Goal: Task Accomplishment & Management: Use online tool/utility

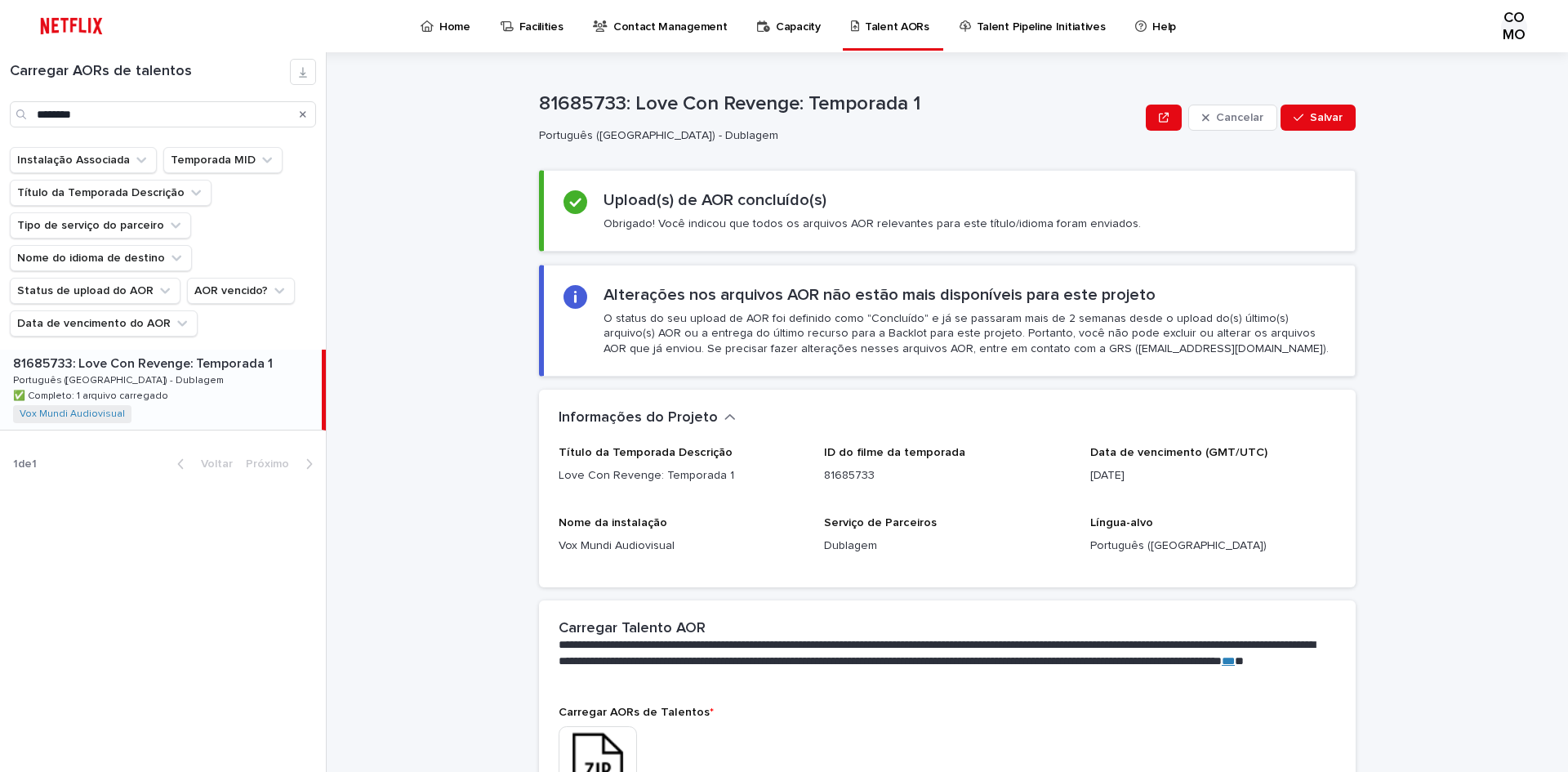
click at [309, 114] on div "Procurar" at bounding box center [303, 114] width 26 height 26
click at [302, 115] on icon "Procurar" at bounding box center [303, 114] width 7 height 7
click at [204, 115] on input "Procurar" at bounding box center [163, 114] width 306 height 26
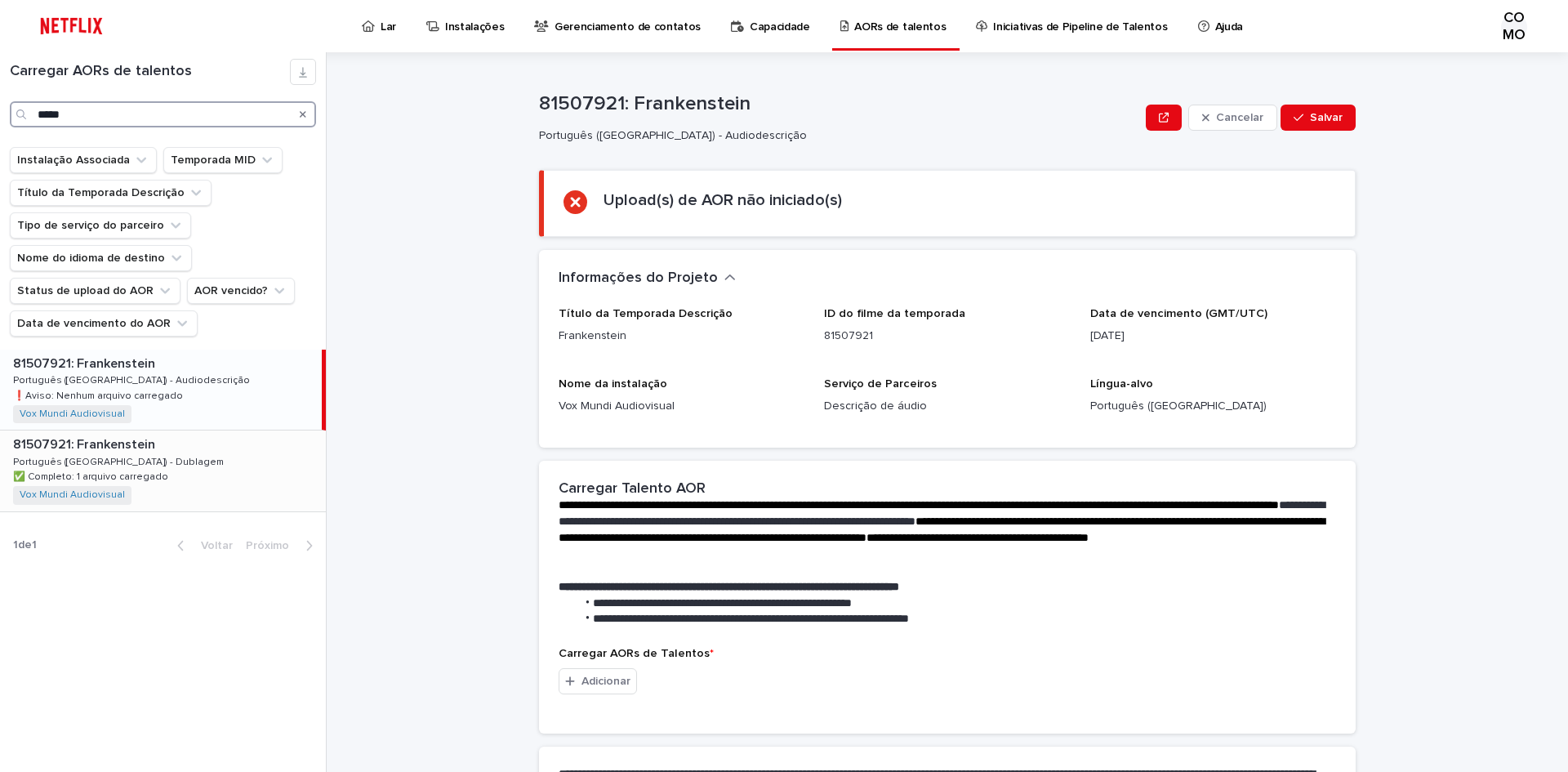
type input "*****"
click at [153, 464] on div "81507921: Frankenstein 81507921: Frankenstein Português ([GEOGRAPHIC_DATA]) - D…" at bounding box center [163, 471] width 326 height 80
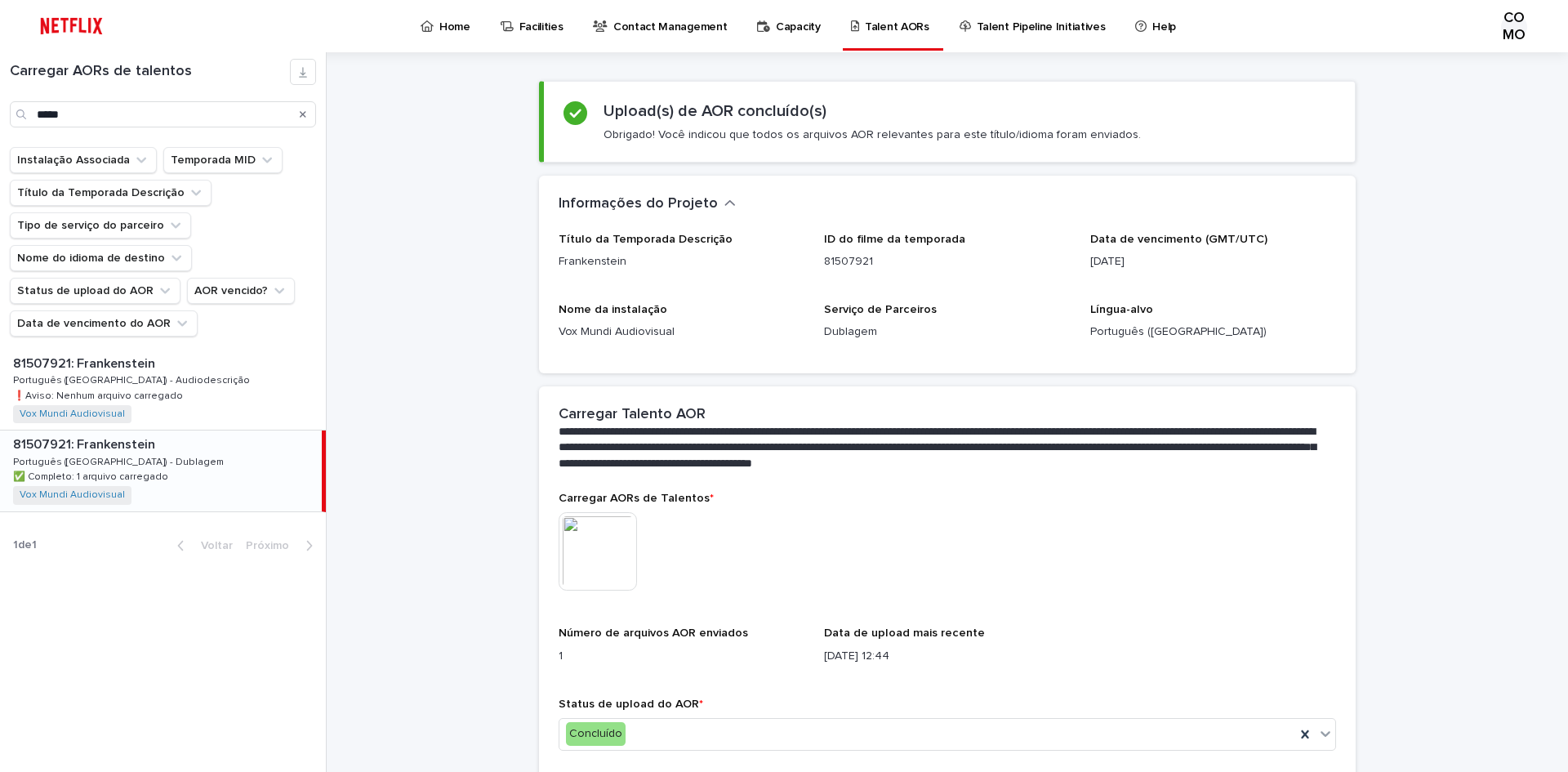
scroll to position [159, 0]
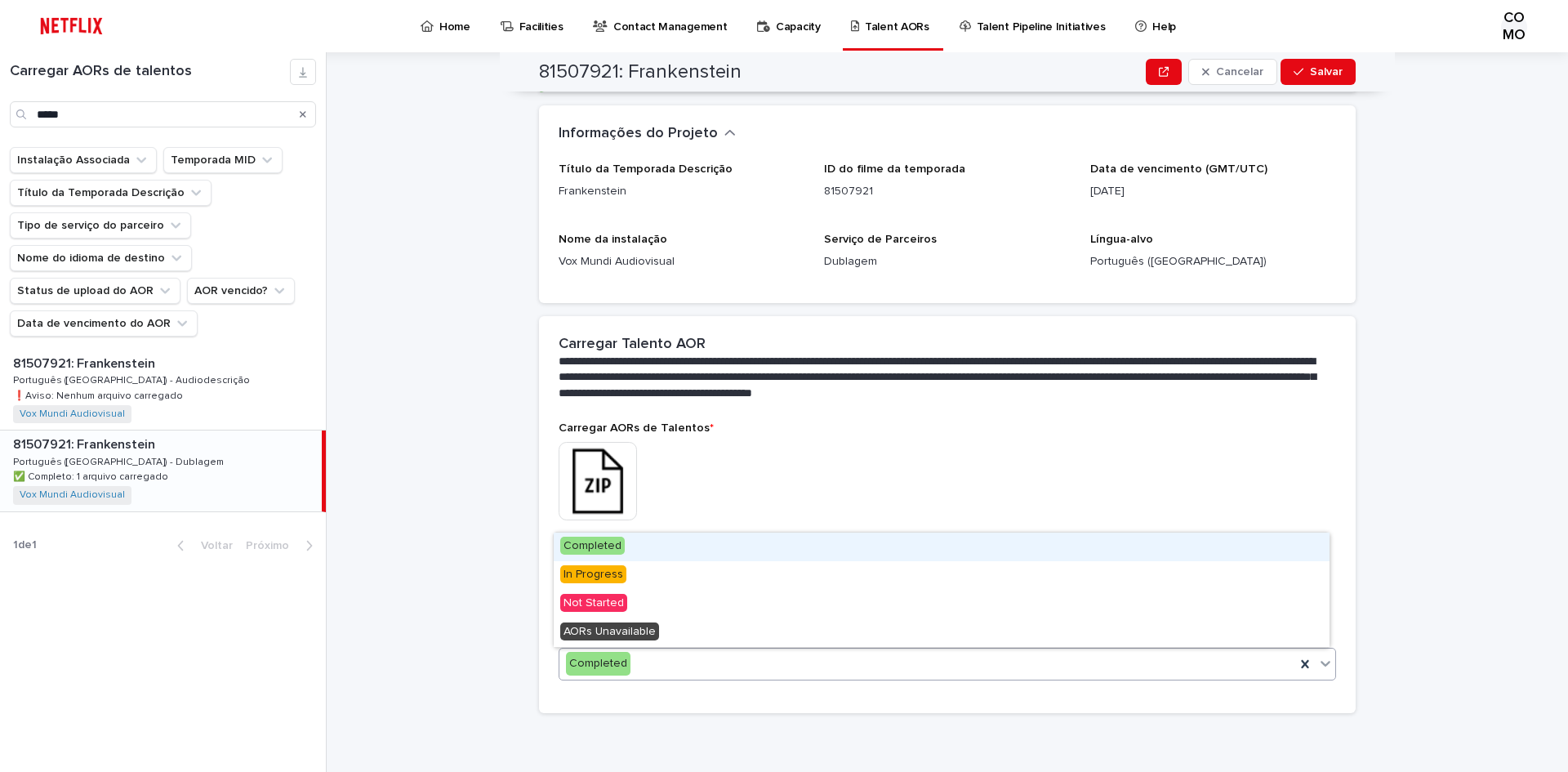
click at [1321, 667] on icon at bounding box center [1326, 663] width 16 height 16
click at [1301, 665] on icon at bounding box center [1304, 664] width 7 height 8
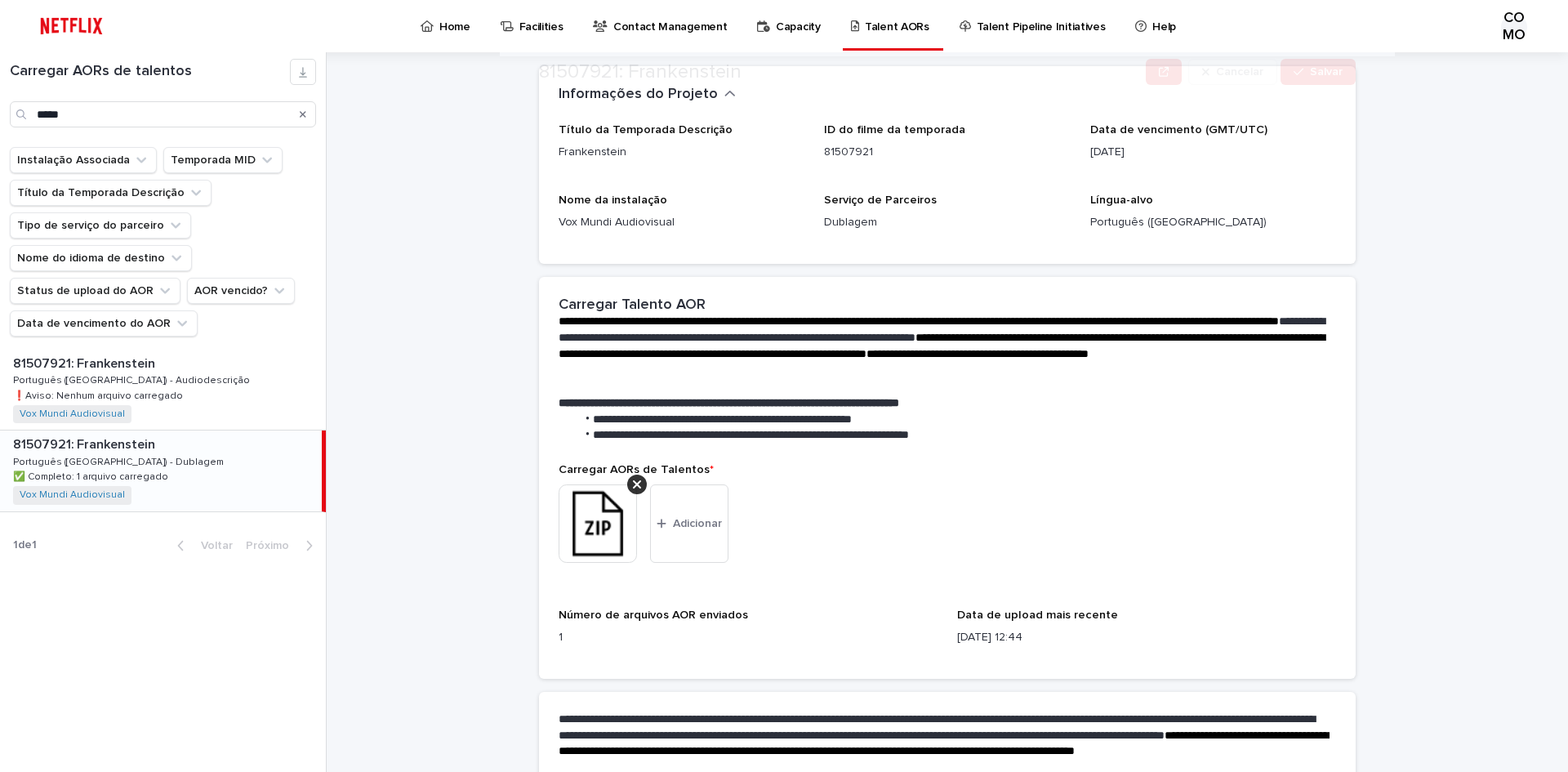
scroll to position [273, 0]
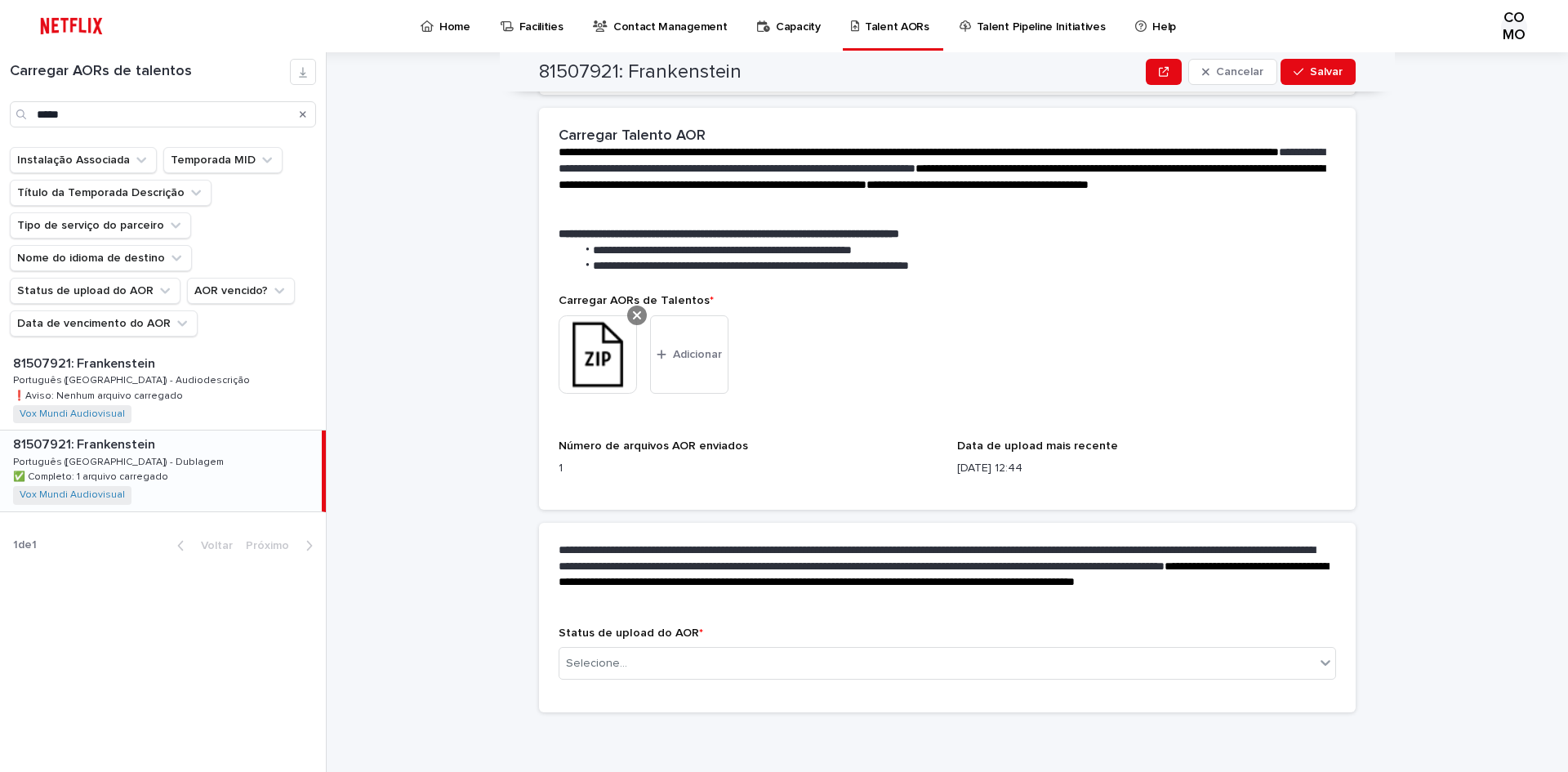
click at [631, 306] on div at bounding box center [637, 316] width 20 height 20
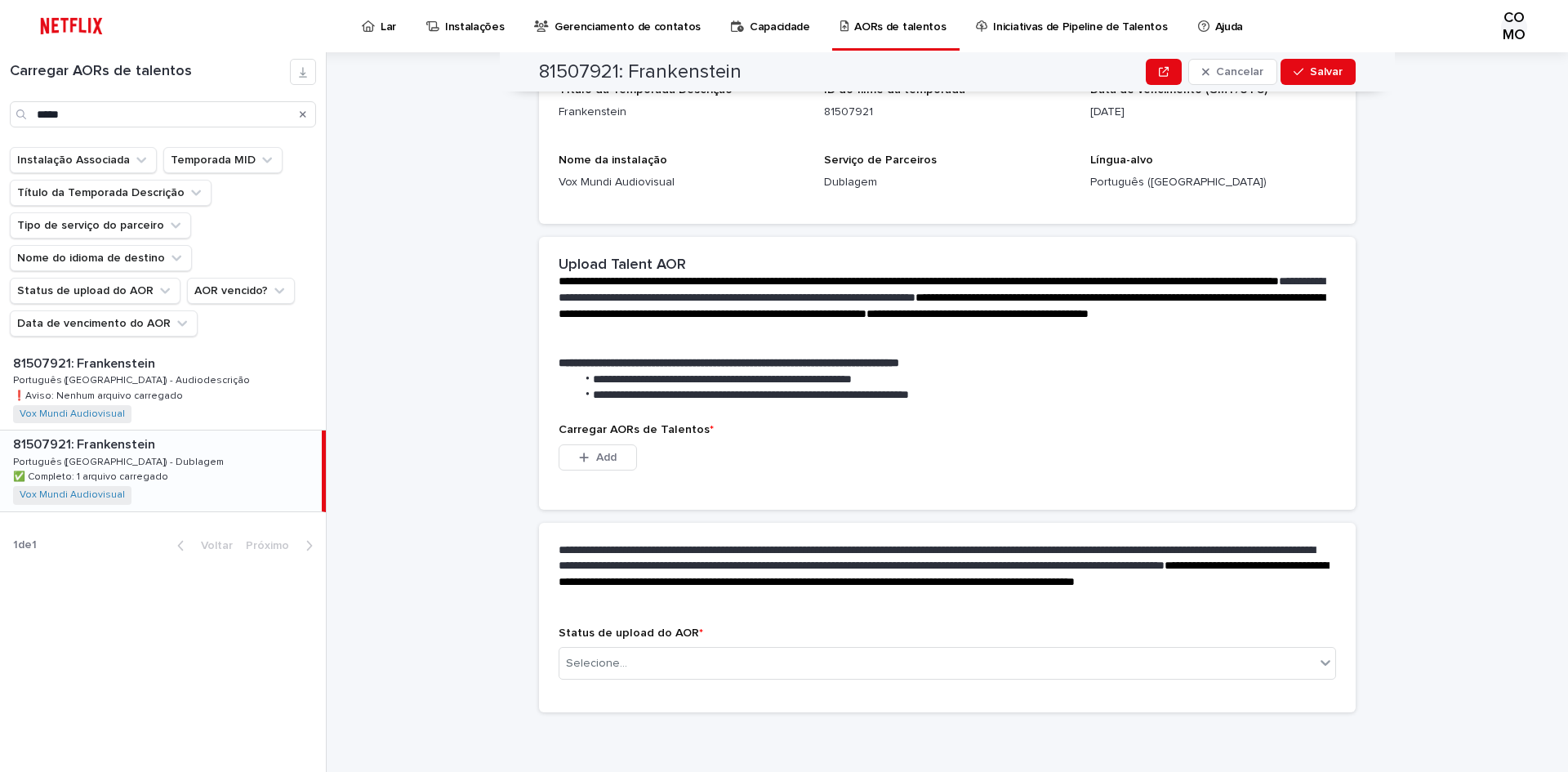
scroll to position [144, 0]
click at [605, 454] on font "Adicionar" at bounding box center [606, 457] width 49 height 11
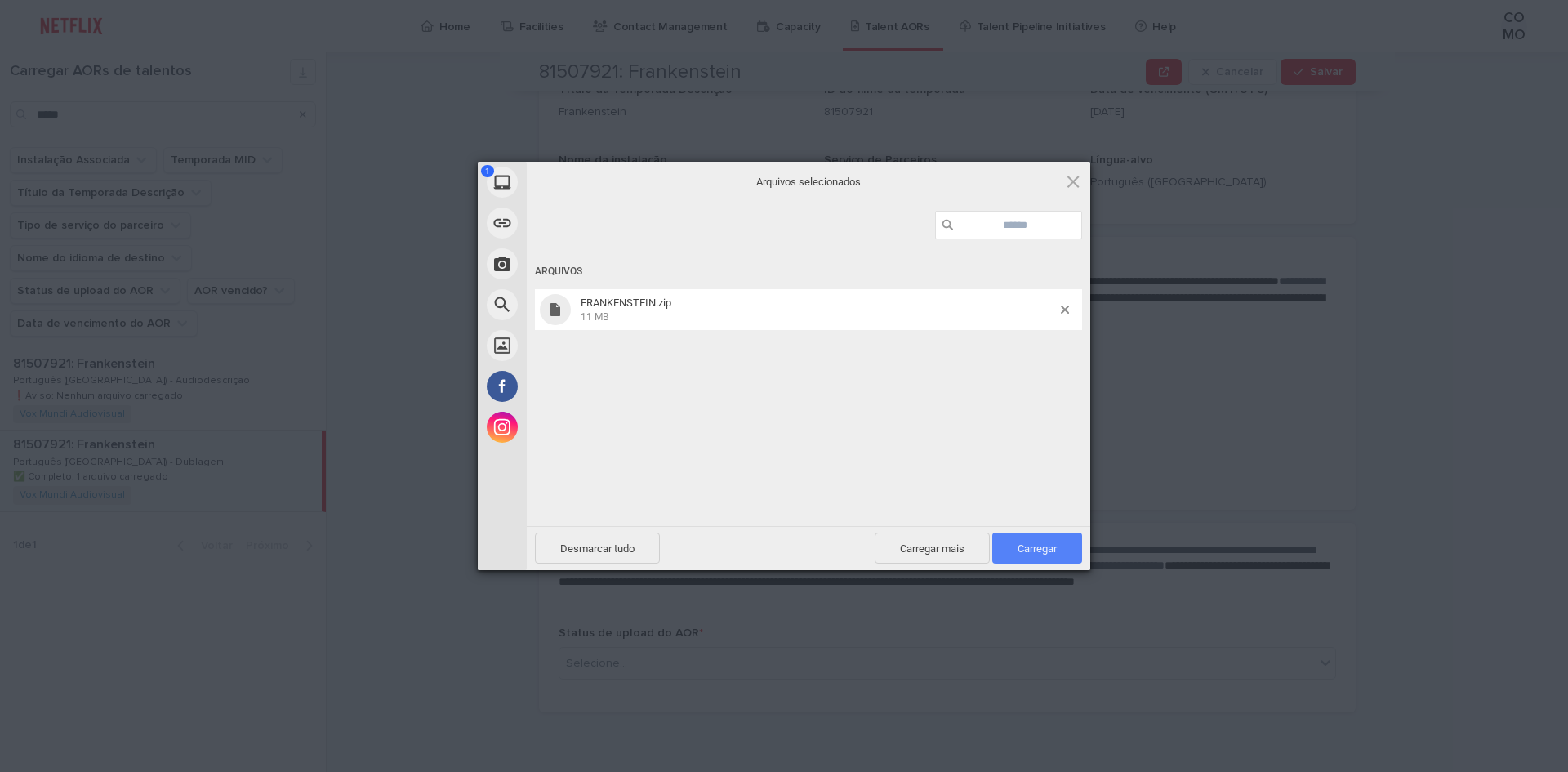
click at [1050, 551] on font "Carregar" at bounding box center [1037, 548] width 39 height 12
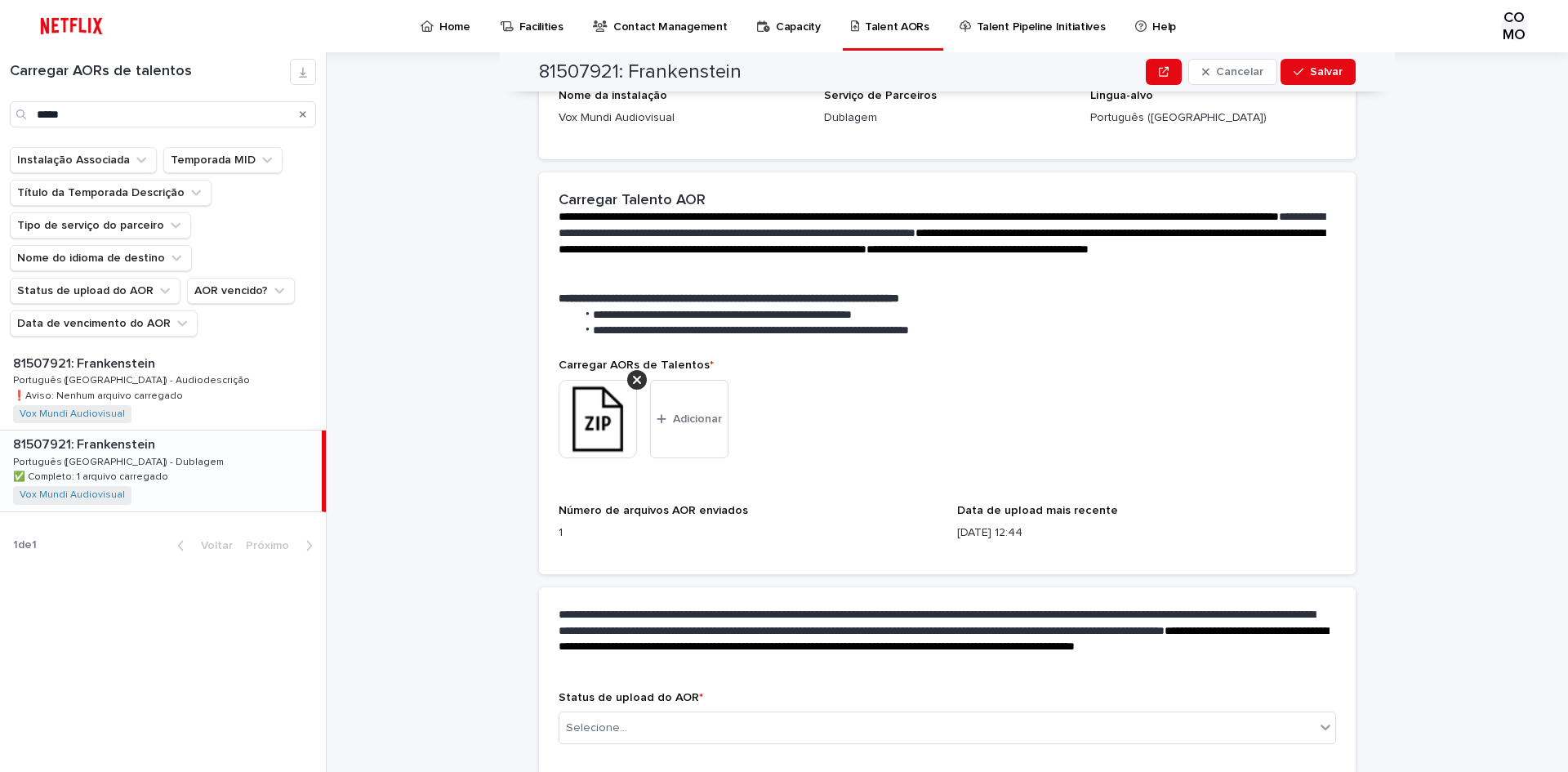
scroll to position [273, 0]
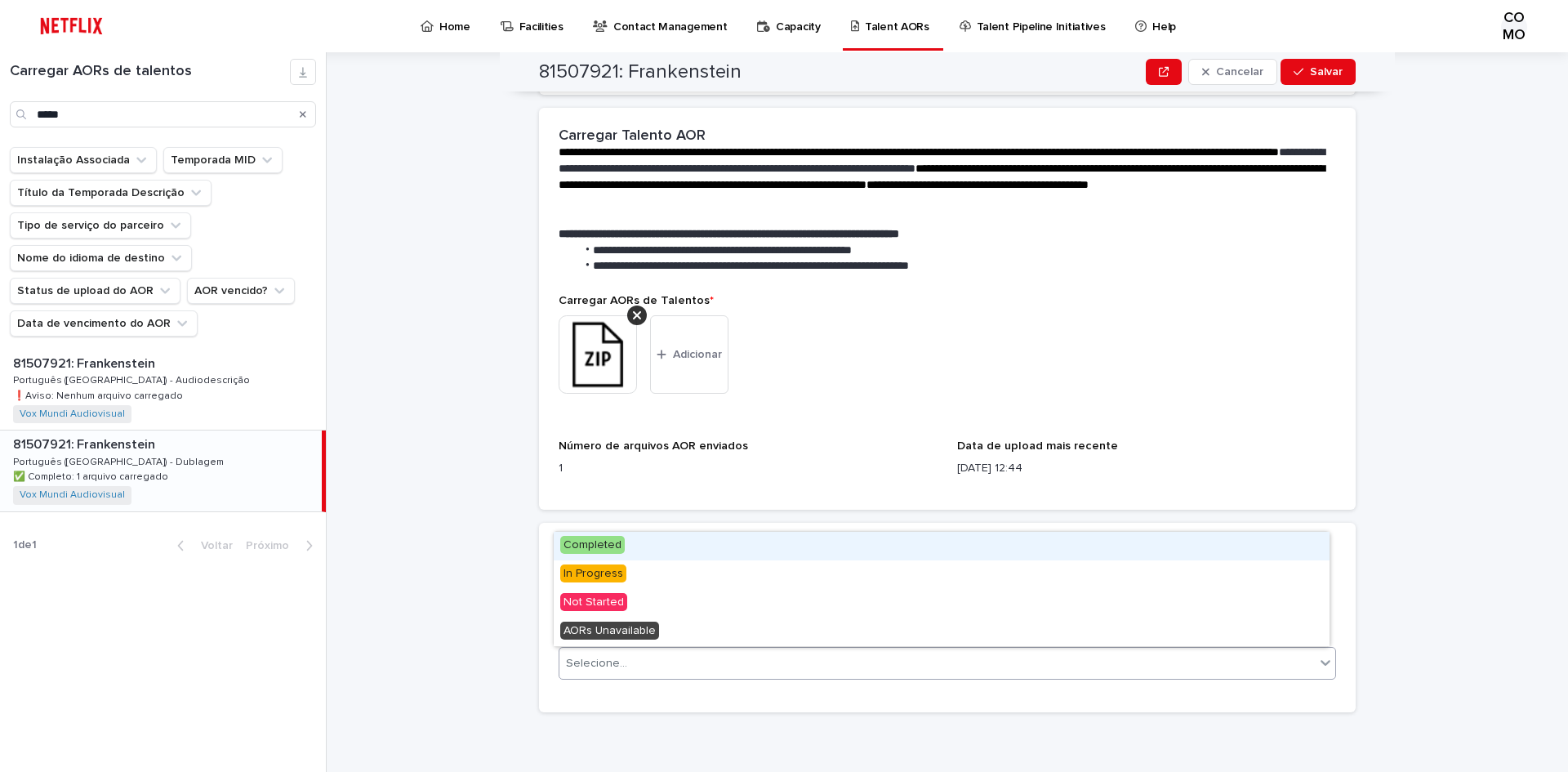
click at [1326, 661] on icon at bounding box center [1326, 662] width 16 height 16
click at [584, 544] on font "Concluído" at bounding box center [590, 544] width 53 height 11
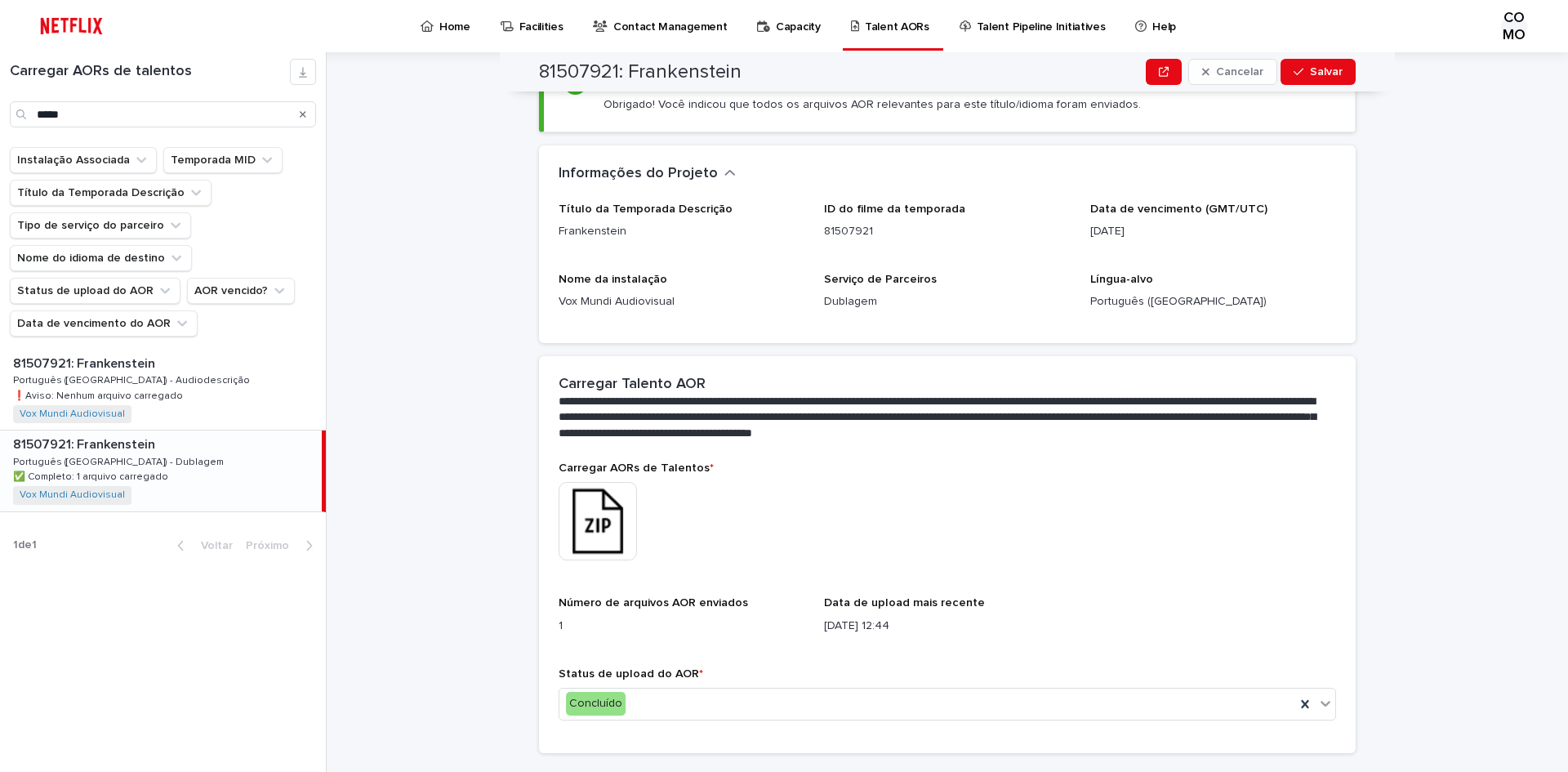
scroll to position [0, 0]
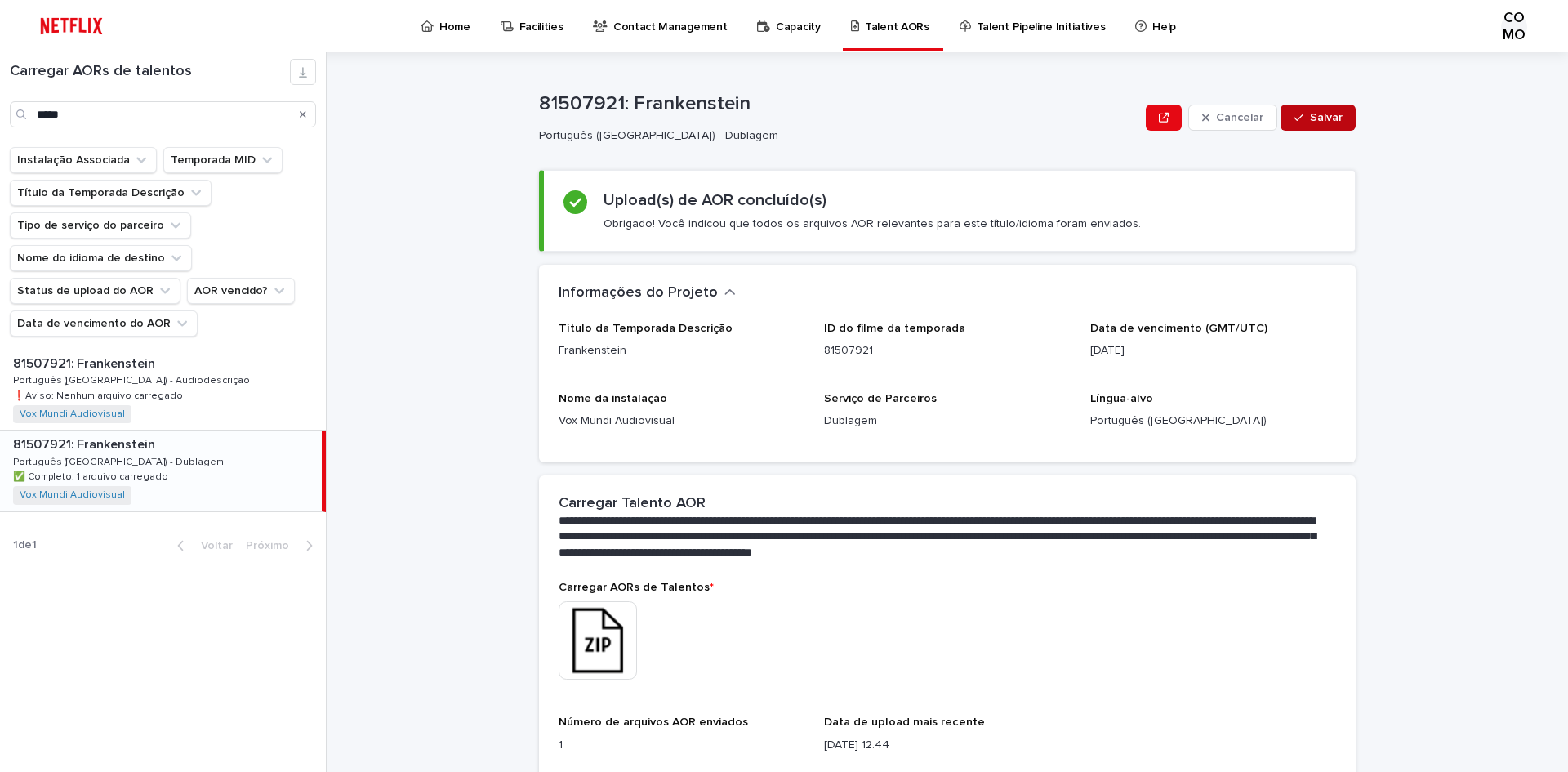
click at [1312, 117] on font "Salvar" at bounding box center [1326, 117] width 33 height 11
